Goal: Feedback & Contribution: Submit feedback/report problem

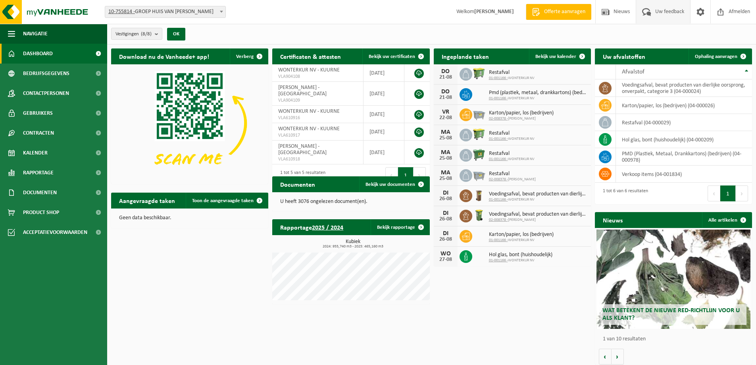
click at [662, 12] on span "Uw feedback" at bounding box center [669, 11] width 33 height 23
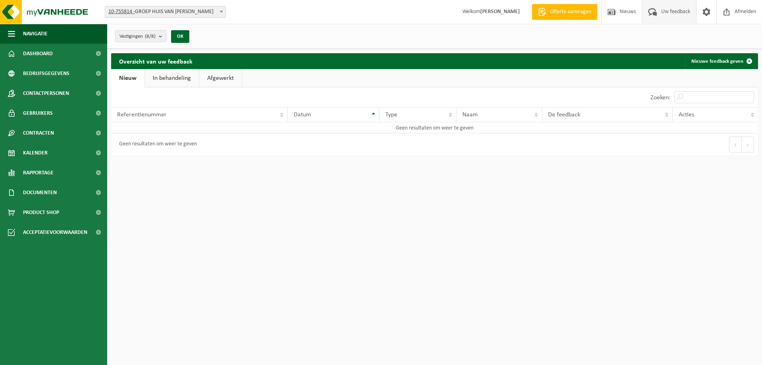
click at [196, 83] on link "In behandeling" at bounding box center [172, 78] width 54 height 18
click at [221, 77] on link "Afgewerkt" at bounding box center [221, 78] width 42 height 18
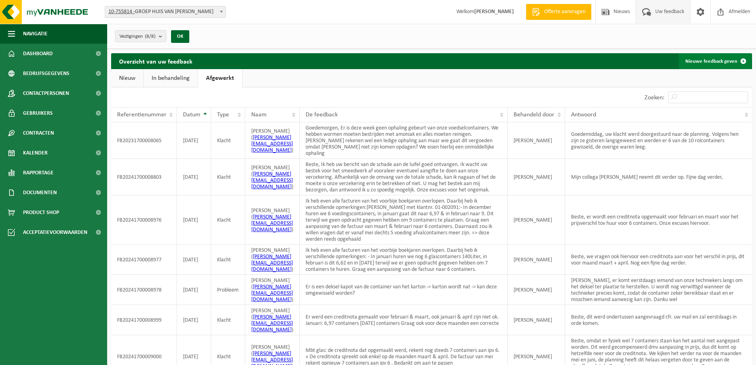
click at [712, 60] on link "Nieuwe feedback geven" at bounding box center [715, 61] width 72 height 16
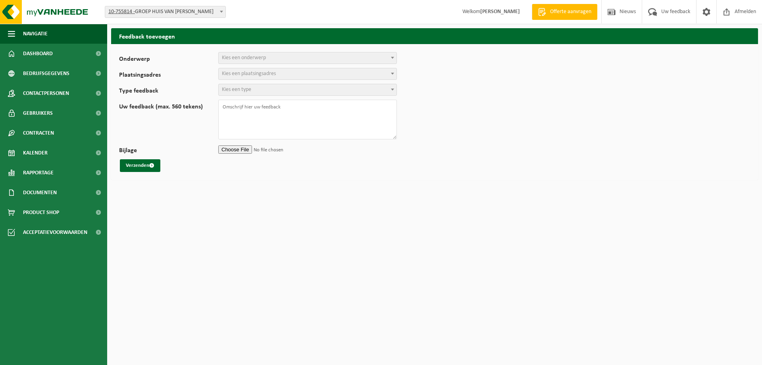
select select
click at [298, 58] on span "Kies een onderwerp" at bounding box center [308, 57] width 178 height 11
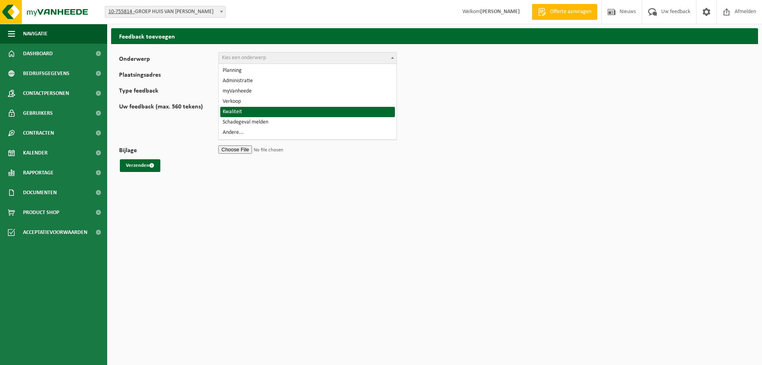
click at [498, 119] on form "Onderwerp Planning Administratie myVanheede Verkoop Kwaliteit Schadegeval melde…" at bounding box center [434, 112] width 631 height 120
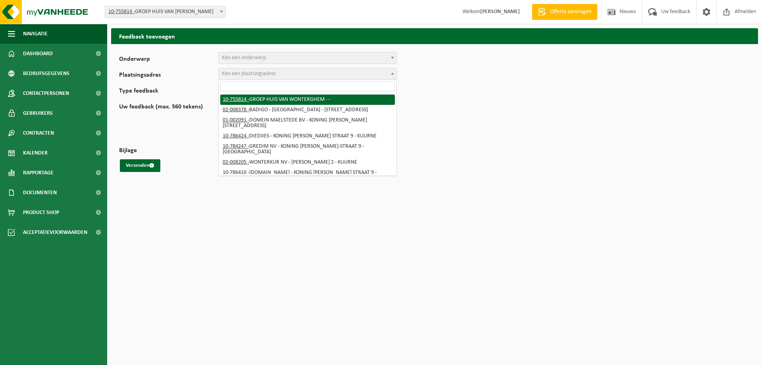
click at [271, 73] on span "Kies een plaatsingsadres" at bounding box center [249, 74] width 54 height 6
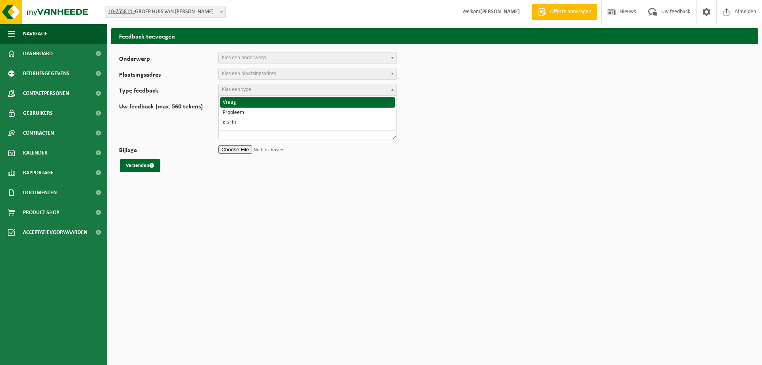
click at [275, 90] on span "Kies een type" at bounding box center [308, 89] width 178 height 11
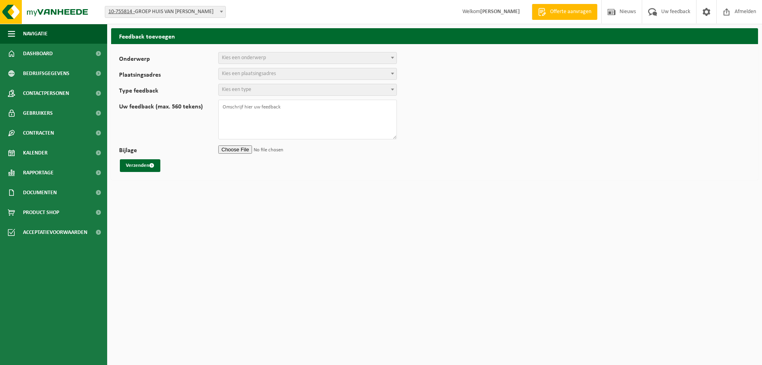
click at [274, 56] on span "Kies een onderwerp" at bounding box center [308, 57] width 178 height 11
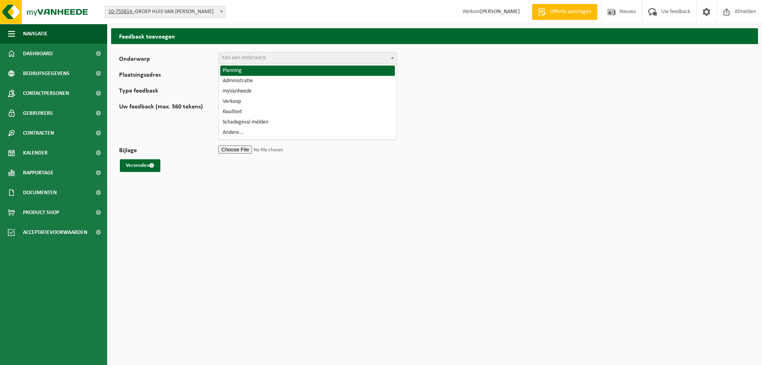
select select "1"
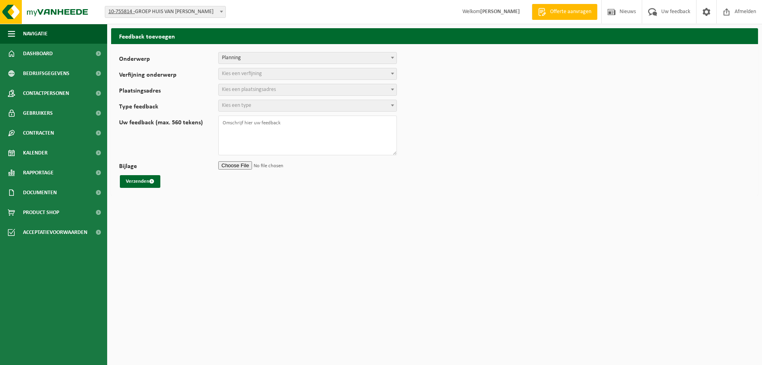
click at [231, 73] on span "Kies een verfijning" at bounding box center [242, 74] width 40 height 6
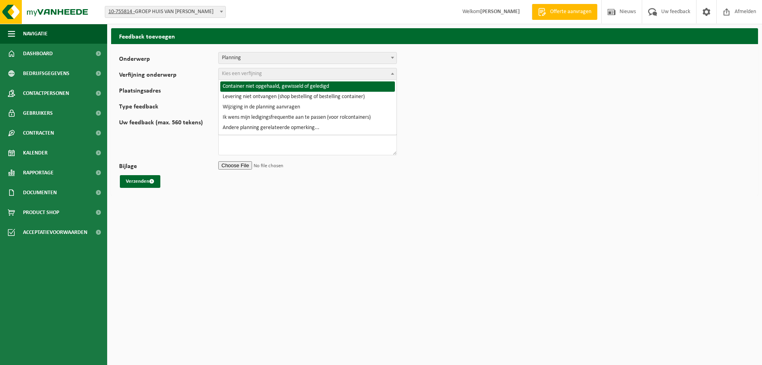
select select "2"
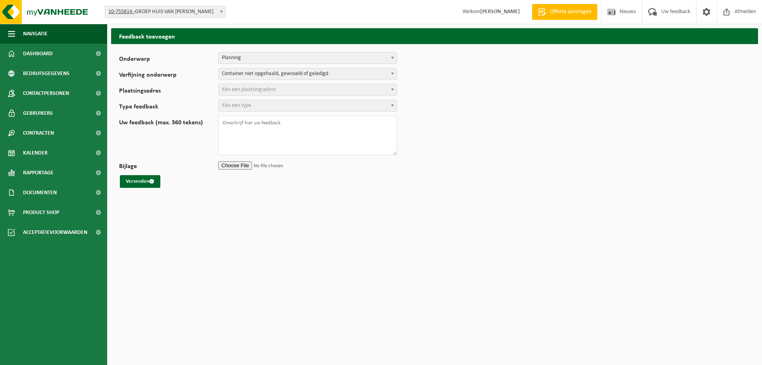
click at [245, 89] on span "Kies een plaatsingsadres" at bounding box center [249, 90] width 54 height 6
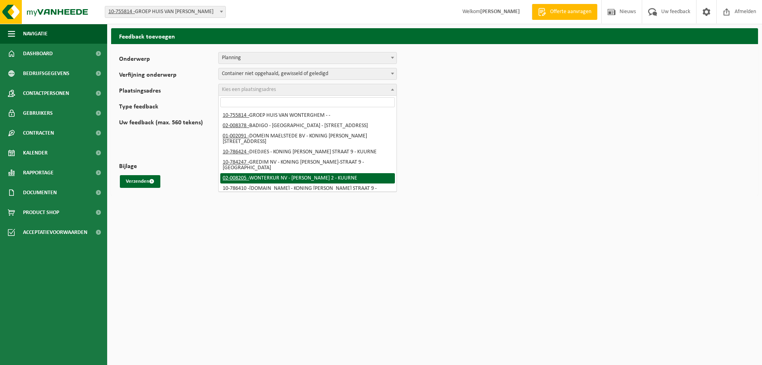
select select "1111"
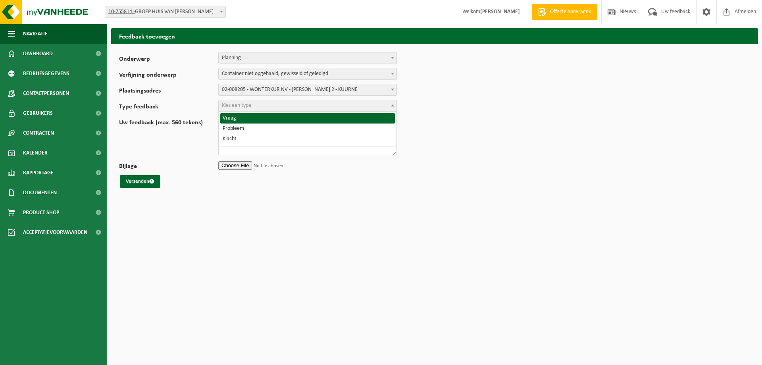
click at [292, 107] on span "Kies een type" at bounding box center [308, 105] width 178 height 11
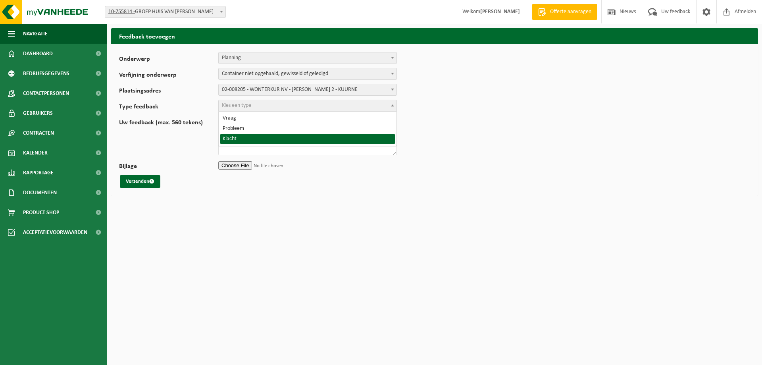
select select "COM"
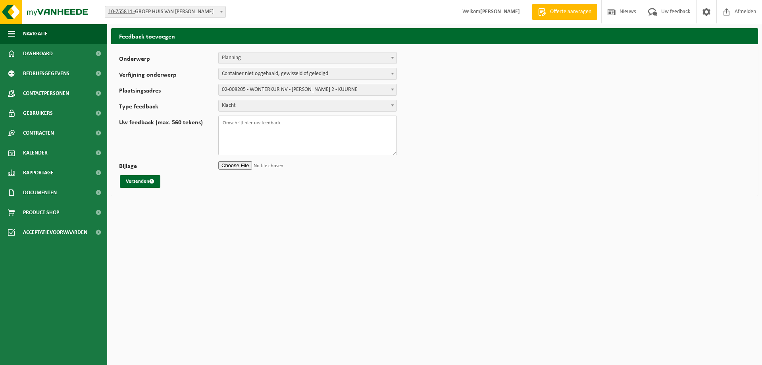
click at [281, 122] on textarea "Uw feedback (max. 560 tekens)" at bounding box center [307, 135] width 179 height 40
type textarea "op 04/06 stond de container van het glas buiten maar werd"
